Goal: Information Seeking & Learning: Learn about a topic

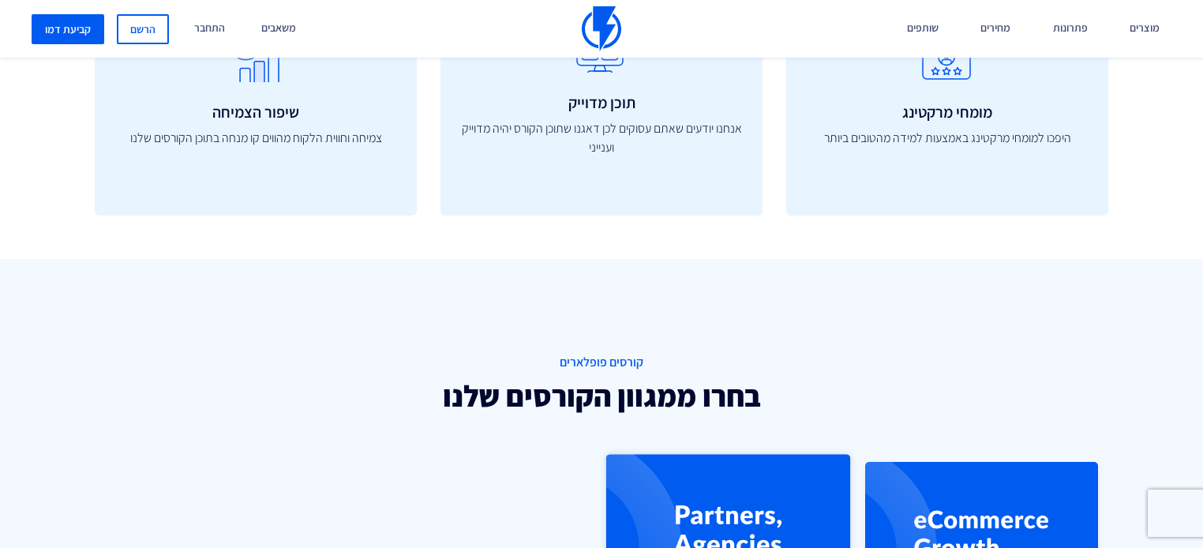
scroll to position [1137, 0]
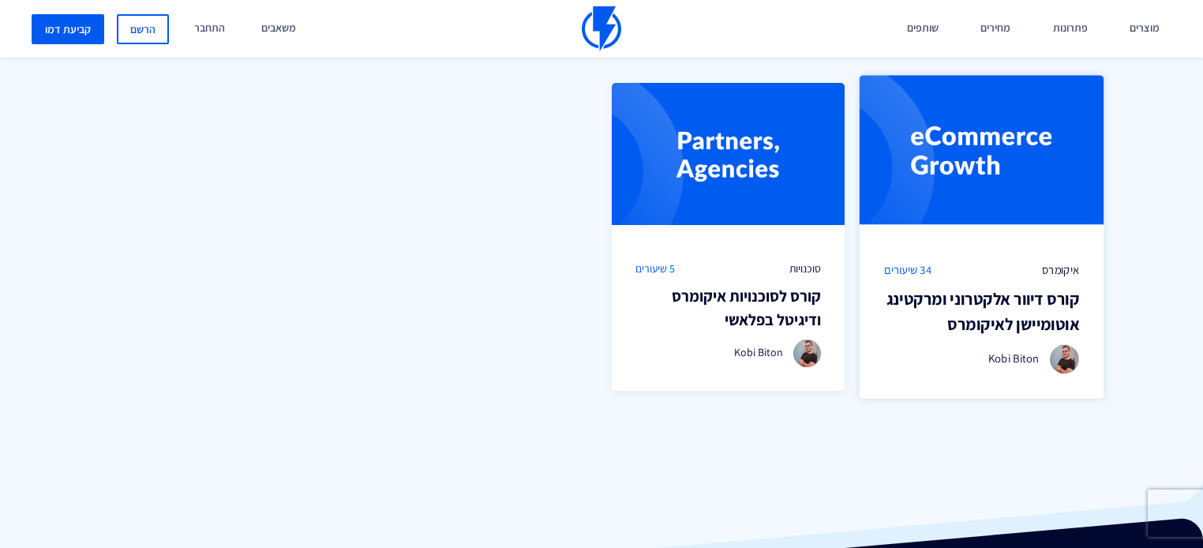
click at [996, 319] on h3 "קורס דיוור אלקטרוני ומרקטינג אוטומיישן לאיקומרס" at bounding box center [981, 312] width 195 height 50
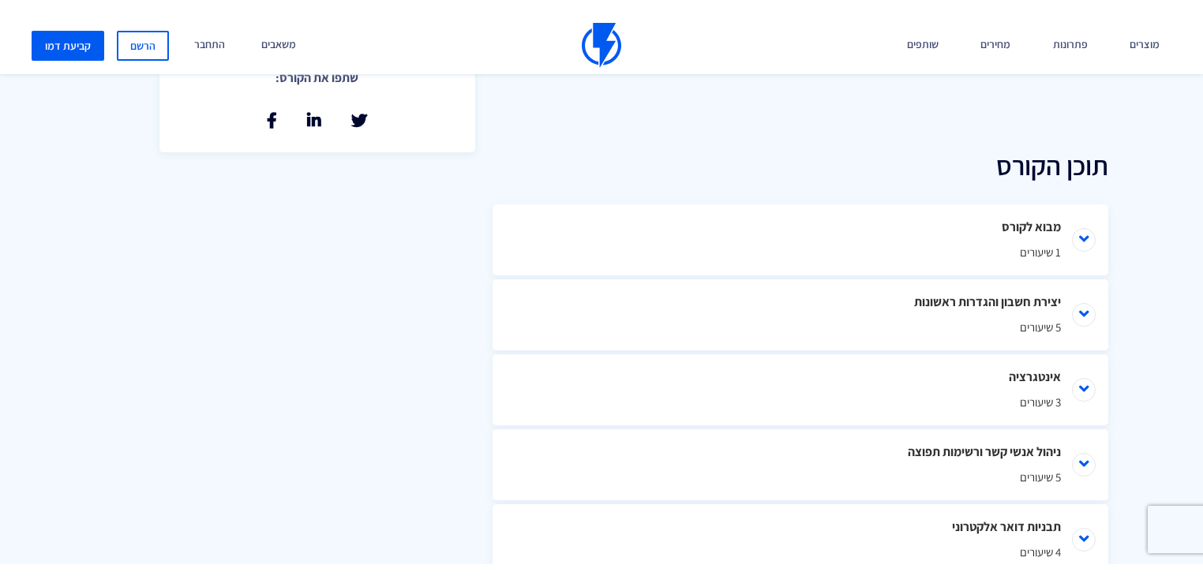
scroll to position [695, 0]
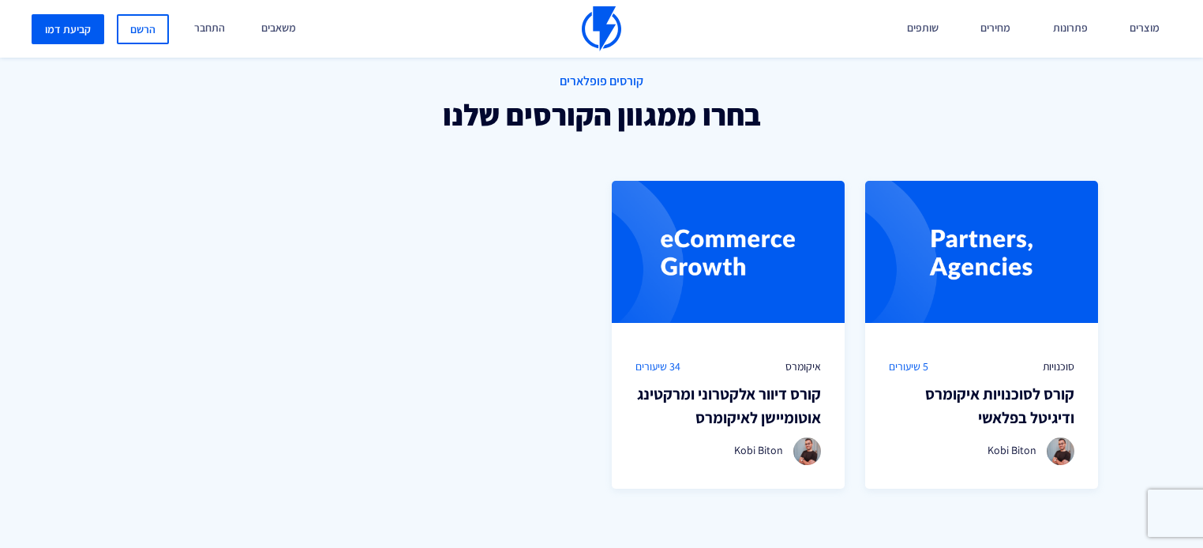
scroll to position [1137, 0]
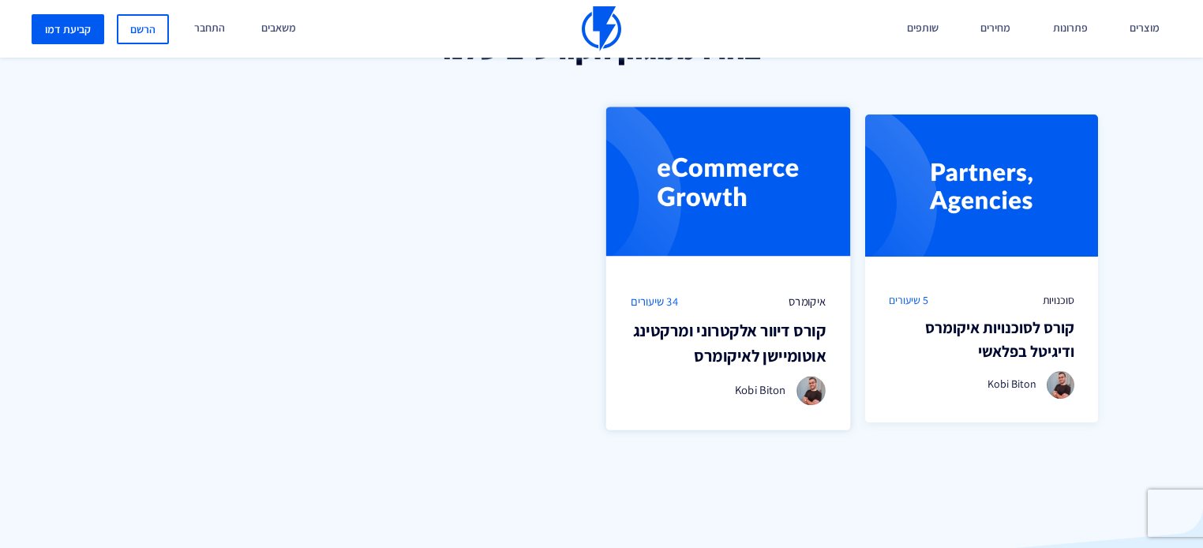
click at [760, 328] on h3 "קורס דיוור אלקטרוני ומרקטינג אוטומיישן לאיקומרס" at bounding box center [728, 343] width 195 height 50
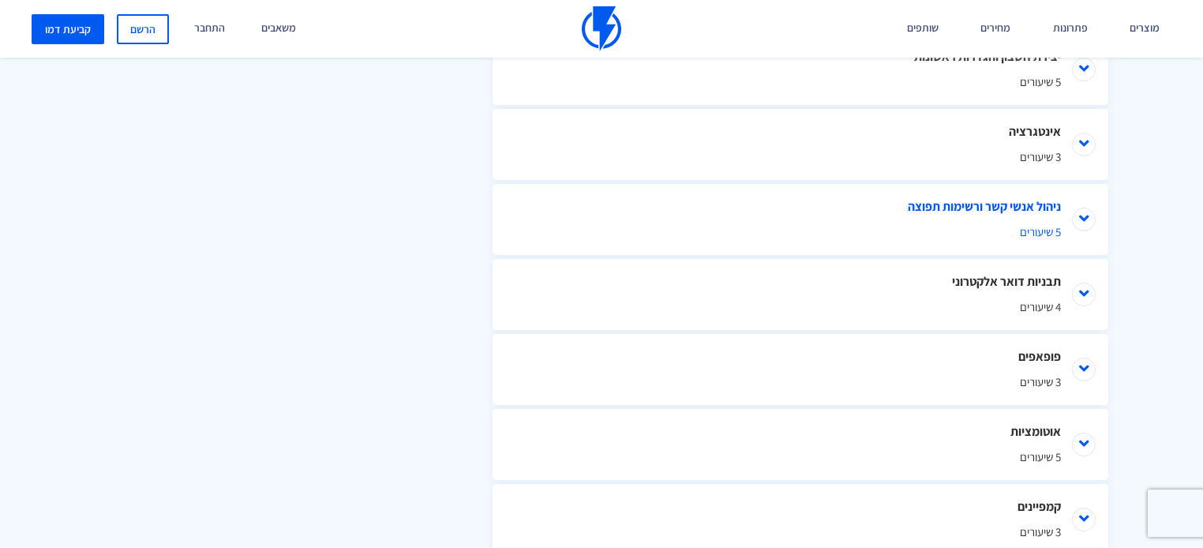
scroll to position [947, 0]
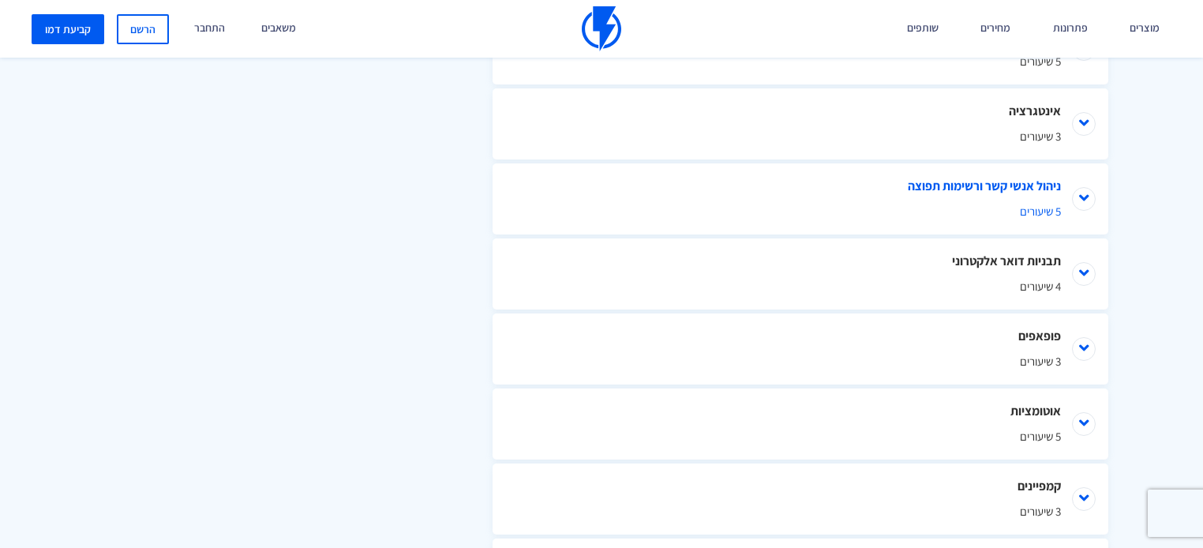
click at [1046, 171] on li "ניהול אנשי קשר ורשימות תפוצה 5 שיעורים" at bounding box center [801, 198] width 616 height 71
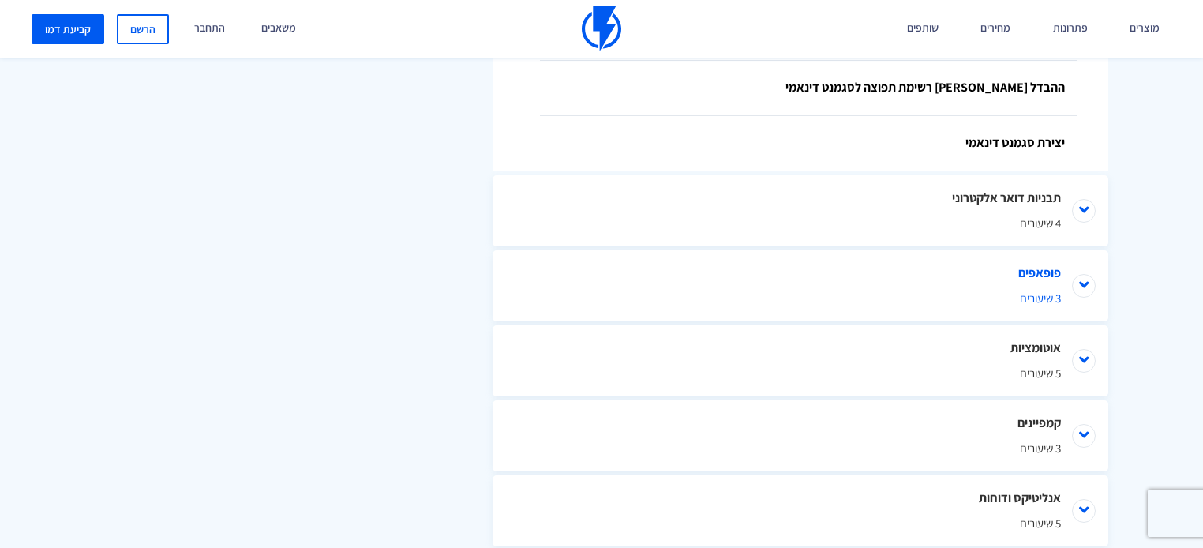
click at [1036, 250] on li "פופאפים 3 שיעורים" at bounding box center [801, 285] width 616 height 71
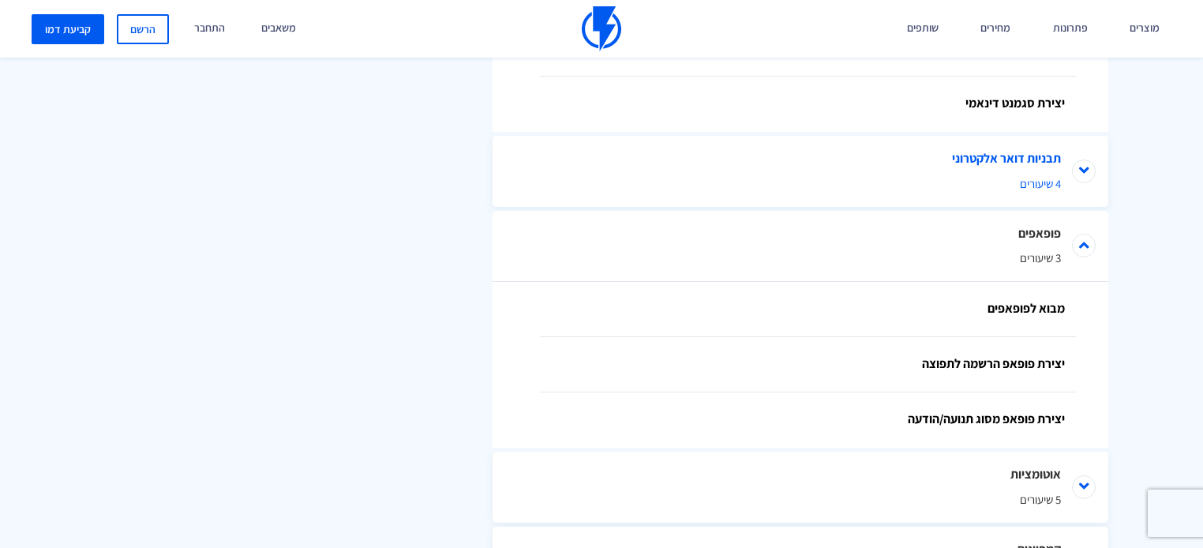
click at [1002, 137] on li "תבניות דואר אלקטרוני 4 שיעורים" at bounding box center [801, 171] width 616 height 71
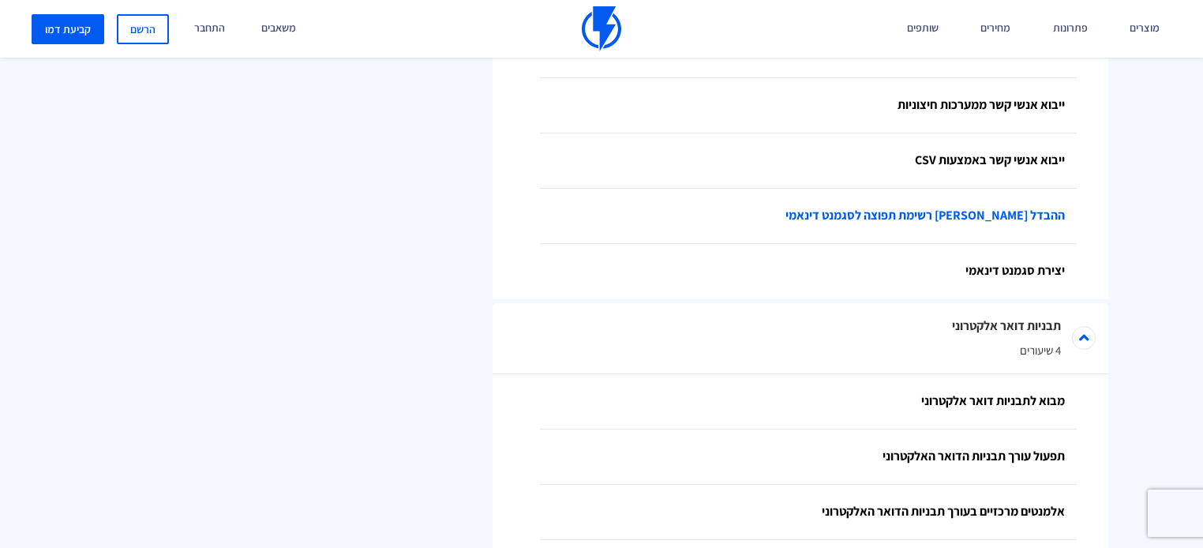
scroll to position [1137, 0]
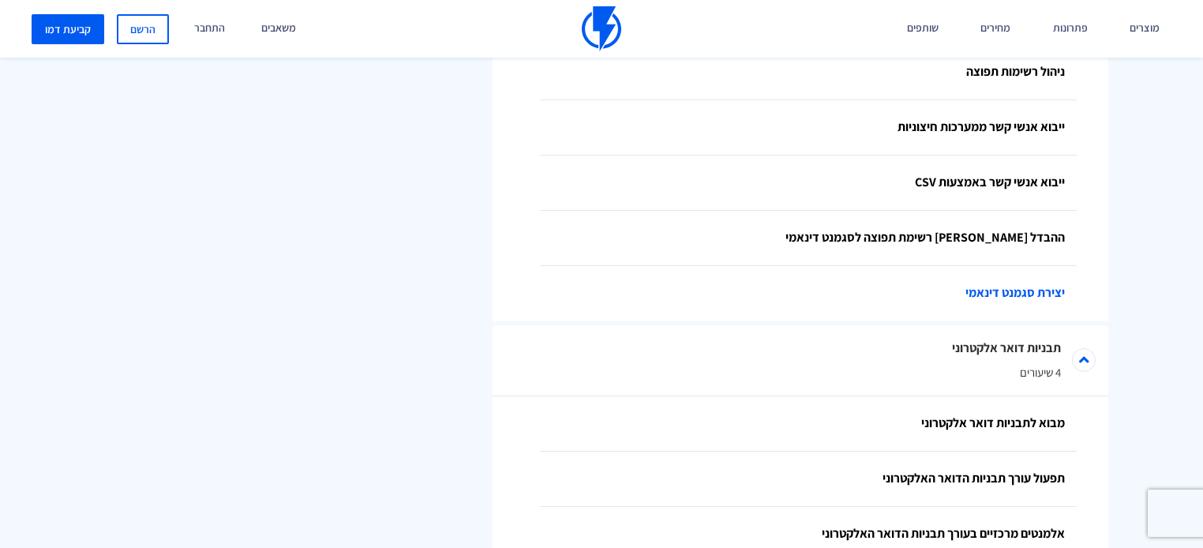
click at [1024, 267] on link "יצירת סגמנט דינאמי" at bounding box center [808, 293] width 537 height 55
